Goal: Information Seeking & Learning: Learn about a topic

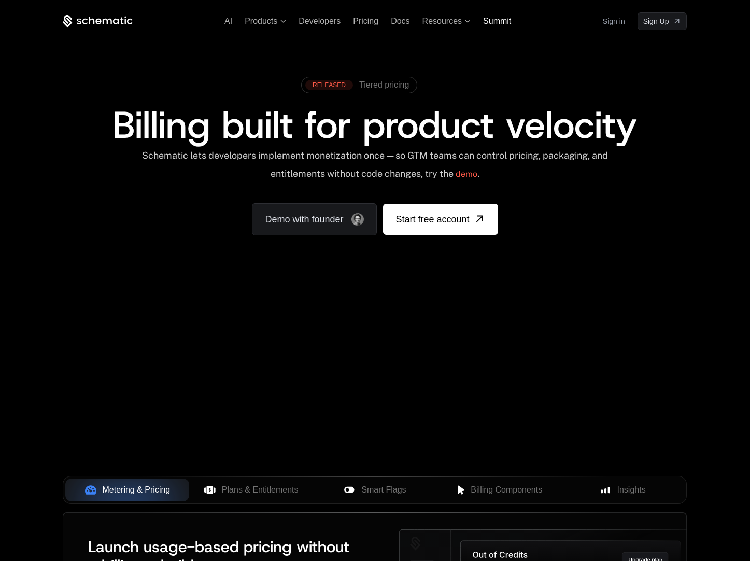
click at [505, 23] on span "Summit" at bounding box center [497, 21] width 28 height 9
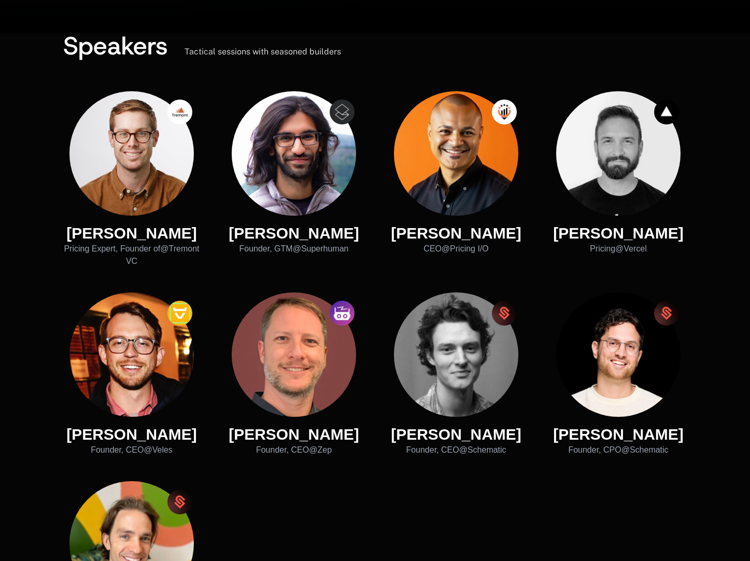
scroll to position [413, 0]
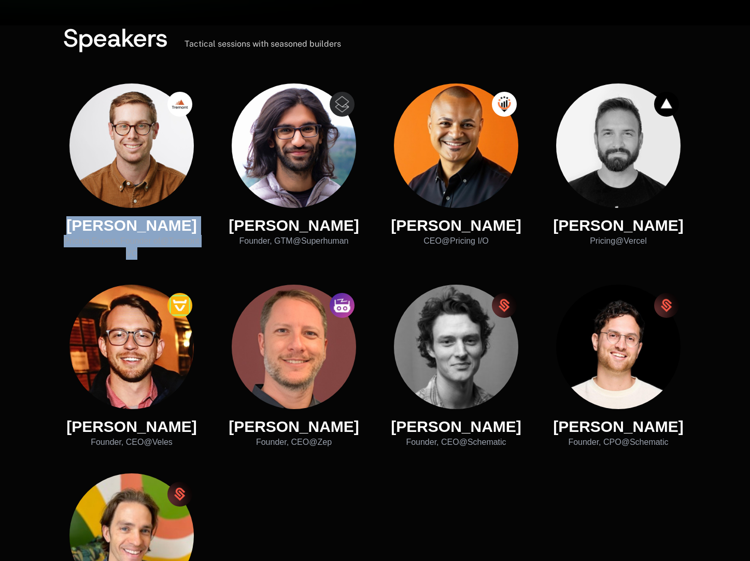
drag, startPoint x: 157, startPoint y: 252, endPoint x: 91, endPoint y: 229, distance: 69.3
click at [91, 229] on div "Kyle Poyar Pricing Expert, Founder of @ Tremont VC" at bounding box center [131, 238] width 137 height 44
copy div "Kyle Poyar Pricing Expert, Founder of @ Tremont VC"
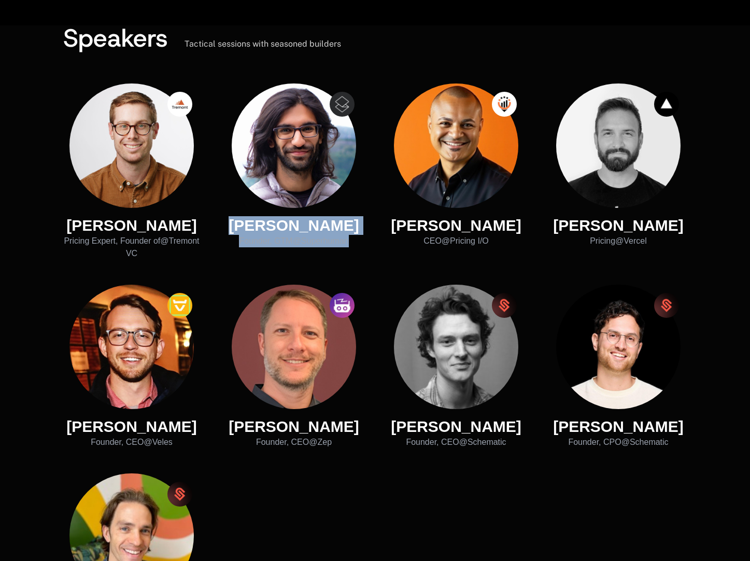
drag, startPoint x: 358, startPoint y: 246, endPoint x: 234, endPoint y: 230, distance: 125.4
click at [234, 230] on div "Gaurav Vohra Founder, GTM @ Superhuman" at bounding box center [293, 171] width 137 height 176
copy div "Gaurav Vohra Founder, GTM @ Superhuman"
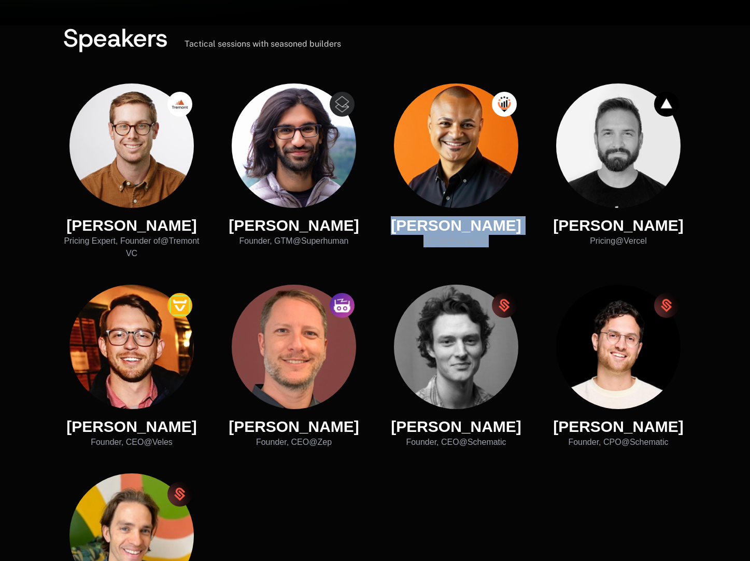
drag, startPoint x: 498, startPoint y: 239, endPoint x: 395, endPoint y: 228, distance: 103.8
click at [395, 228] on div "Marcos Rivera CEO @ Pricing I/O" at bounding box center [456, 171] width 137 height 176
copy div "Marcos Rivera CEO @ Pricing I/O"
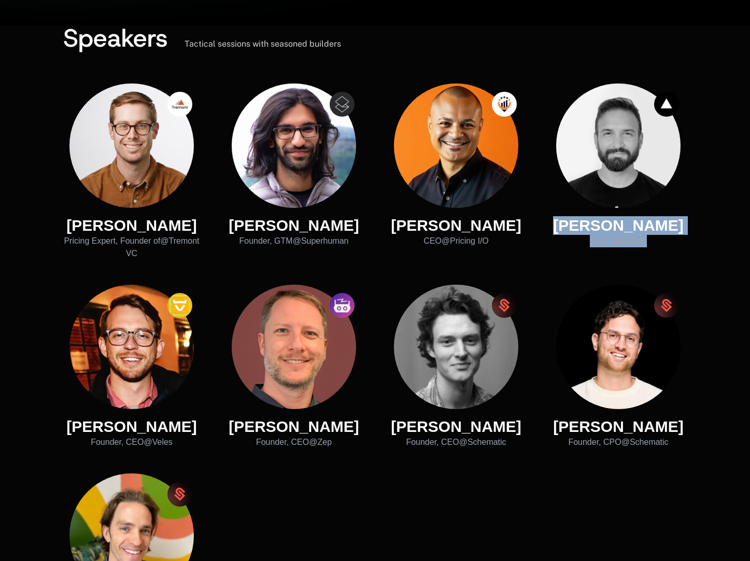
drag, startPoint x: 649, startPoint y: 241, endPoint x: 578, endPoint y: 230, distance: 71.4
click at [578, 230] on div "Shar Dara Pricing @ Vercel" at bounding box center [618, 171] width 137 height 176
copy div "Shar Dara Pricing @ Vercel"
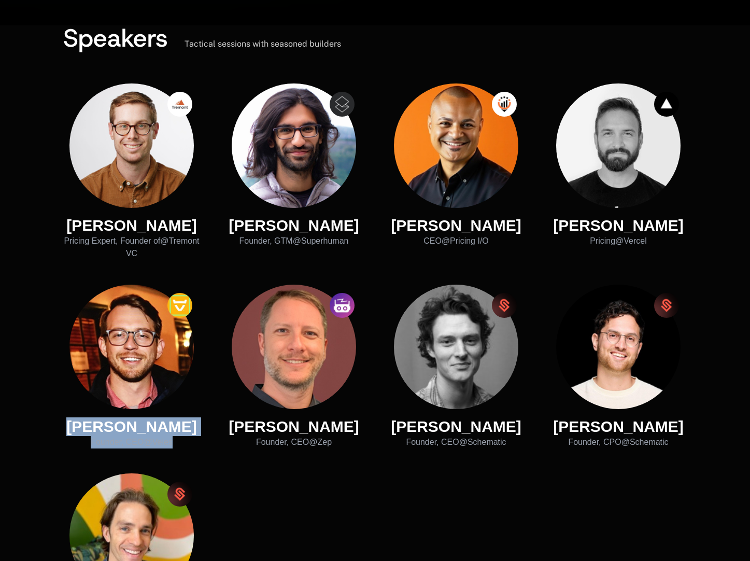
drag, startPoint x: 186, startPoint y: 436, endPoint x: 81, endPoint y: 431, distance: 104.3
click at [82, 431] on div "Simon Ooley Founder, CEO @ Veles" at bounding box center [131, 367] width 137 height 164
copy div "Simon Ooley Founder, CEO @ Veles"
click at [337, 438] on div "Founder, CEO @ Zep" at bounding box center [294, 442] width 131 height 12
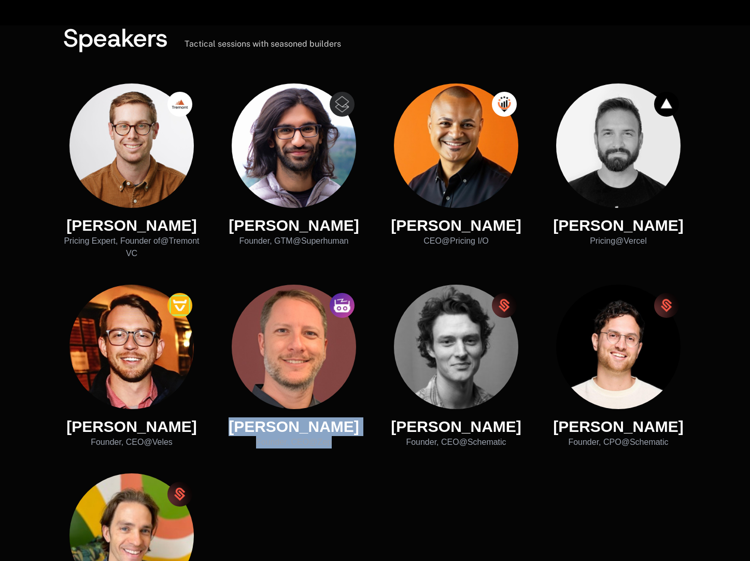
drag, startPoint x: 337, startPoint y: 442, endPoint x: 239, endPoint y: 430, distance: 98.6
click at [239, 430] on div "Daniel Chalef Founder, CEO @ Zep" at bounding box center [293, 367] width 137 height 164
copy div "Daniel Chalef Founder, CEO @ Zep"
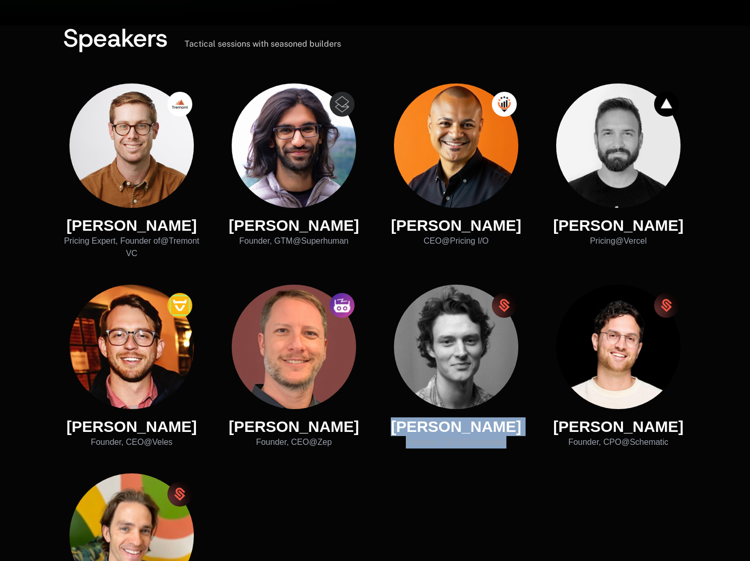
drag, startPoint x: 511, startPoint y: 442, endPoint x: 400, endPoint y: 427, distance: 112.0
click at [400, 427] on div "Fynn Glover Founder, CEO @ Schematic" at bounding box center [456, 367] width 137 height 164
copy div "Fynn Glover Founder, CEO @ Schematic"
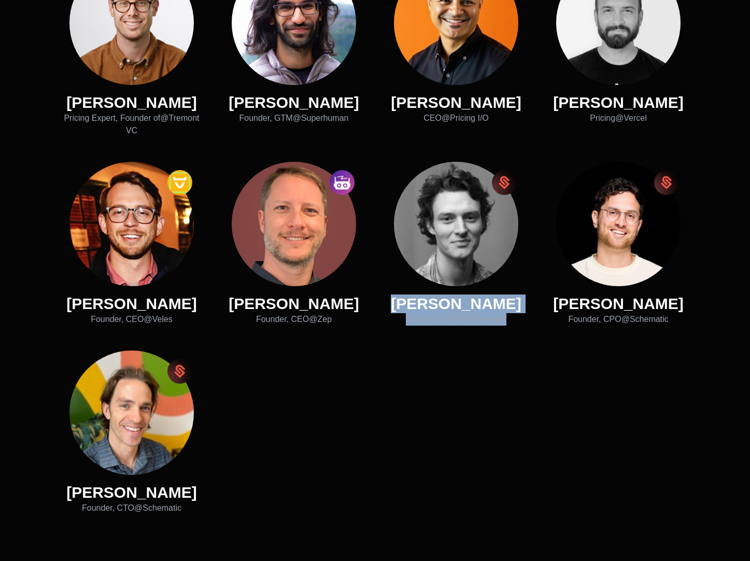
scroll to position [555, 0]
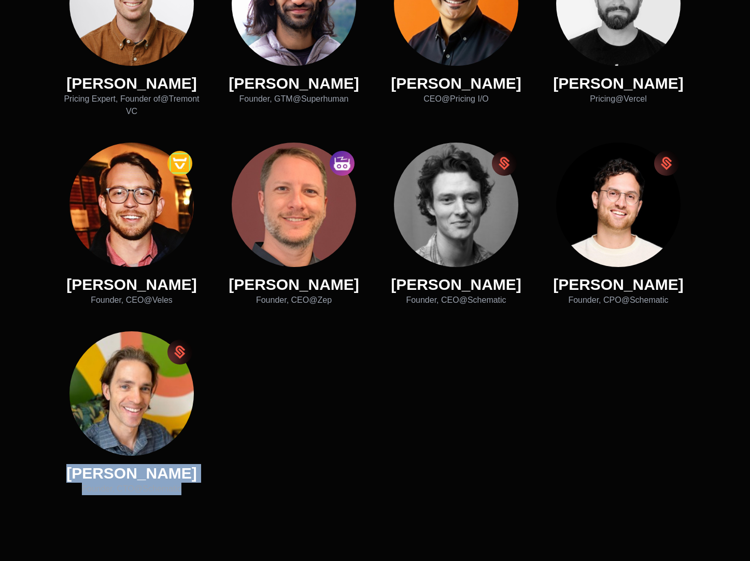
drag, startPoint x: 190, startPoint y: 492, endPoint x: 75, endPoint y: 472, distance: 116.8
click at [75, 472] on div "Ben Papillon Founder, CTO @ Schematic" at bounding box center [131, 413] width 137 height 164
copy div "Ben Papillon Founder, CTO @ Schematic"
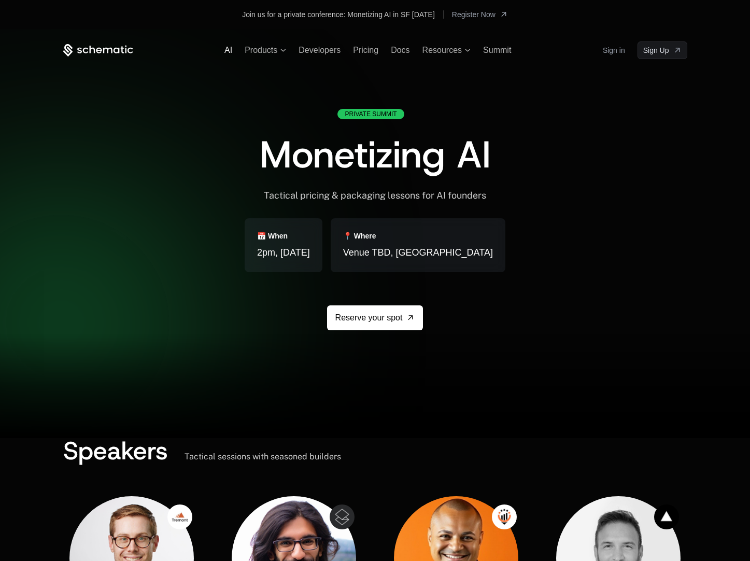
click at [231, 52] on span "AI" at bounding box center [228, 50] width 8 height 9
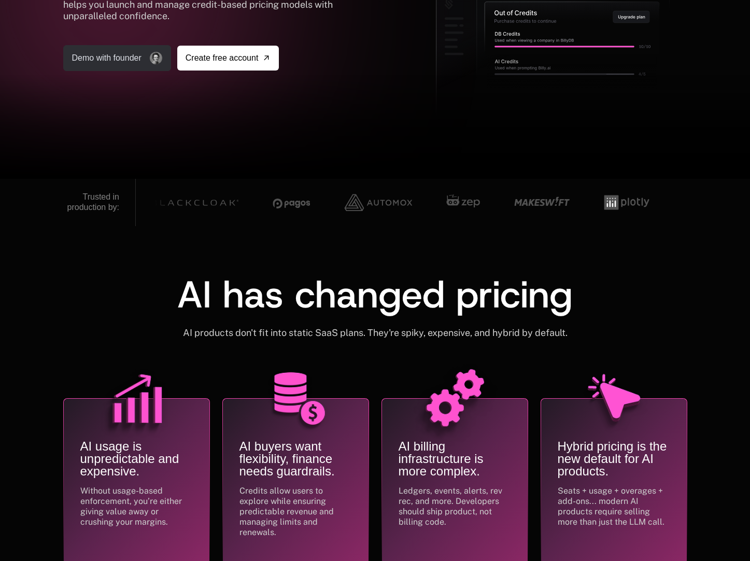
scroll to position [139, 0]
